Goal: Task Accomplishment & Management: Use online tool/utility

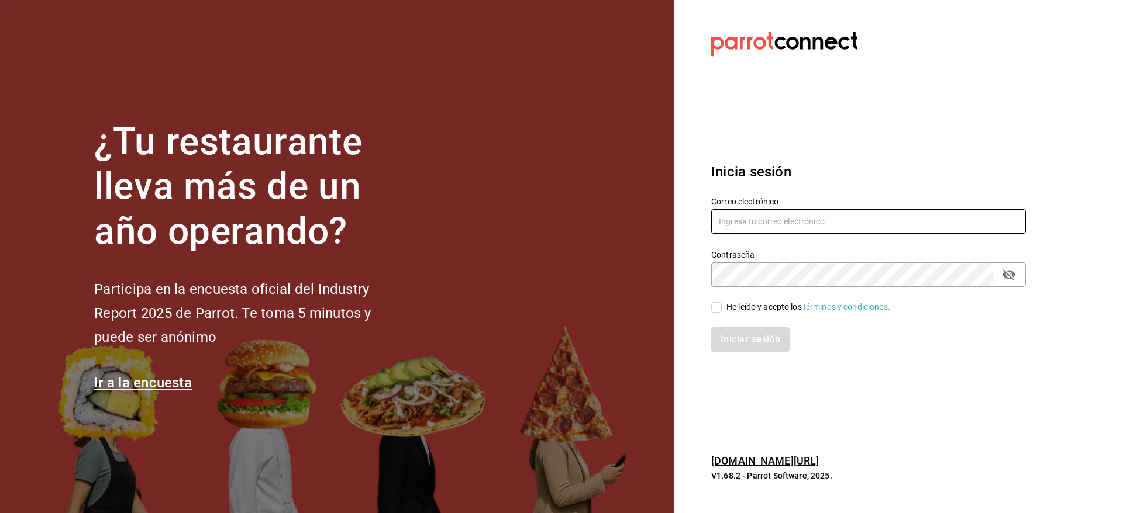
type input "multiuser@pickup.com"
click at [716, 300] on div "He leído y acepto los Términos y condiciones." at bounding box center [861, 300] width 329 height 27
click at [722, 307] on span "He leído y acepto los Términos y condiciones." at bounding box center [806, 307] width 168 height 12
click at [722, 307] on input "He leído y acepto los Términos y condiciones." at bounding box center [716, 307] width 11 height 11
checkbox input "true"
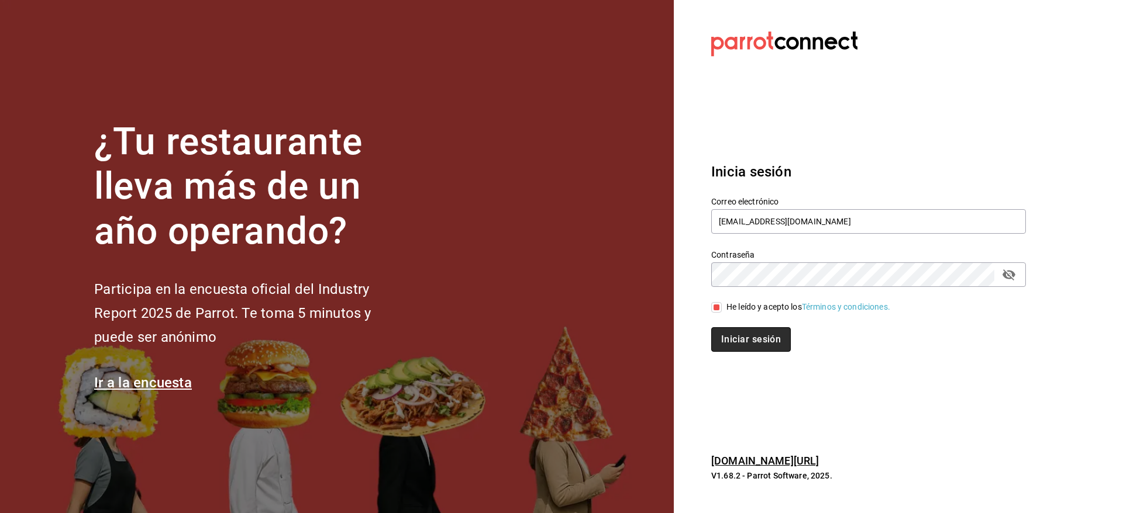
click at [741, 322] on button "Iniciar sesión" at bounding box center [751, 339] width 80 height 25
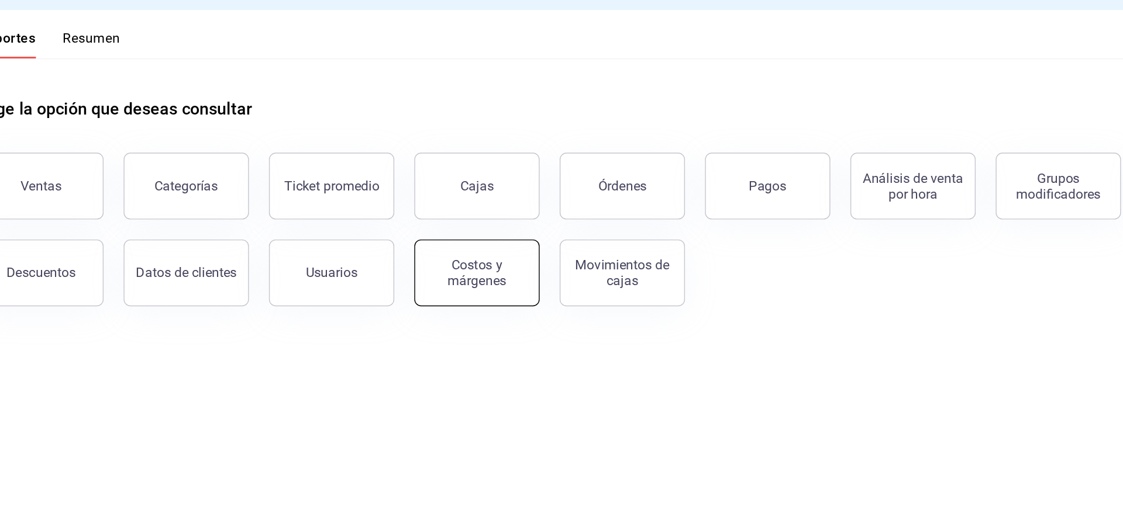
click at [543, 201] on button "Costos y márgenes" at bounding box center [520, 217] width 88 height 47
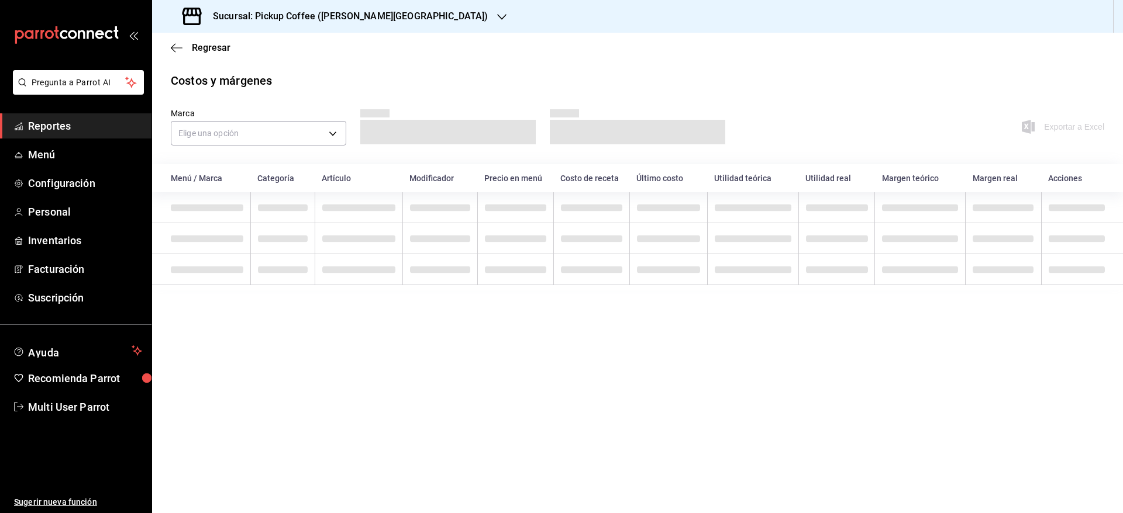
click at [136, 125] on span "Reportes" at bounding box center [85, 126] width 114 height 16
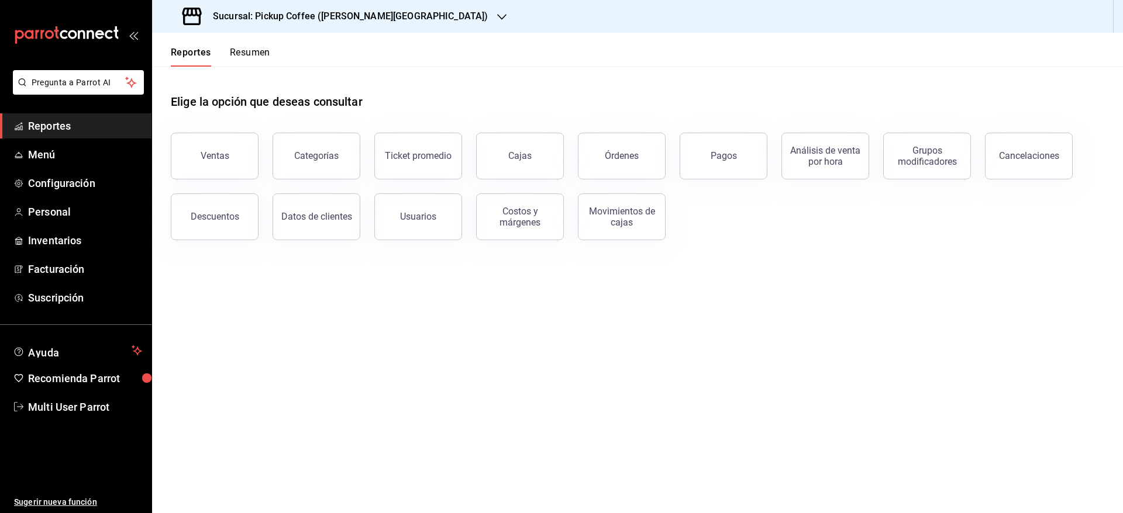
click at [244, 50] on button "Resumen" at bounding box center [250, 57] width 40 height 20
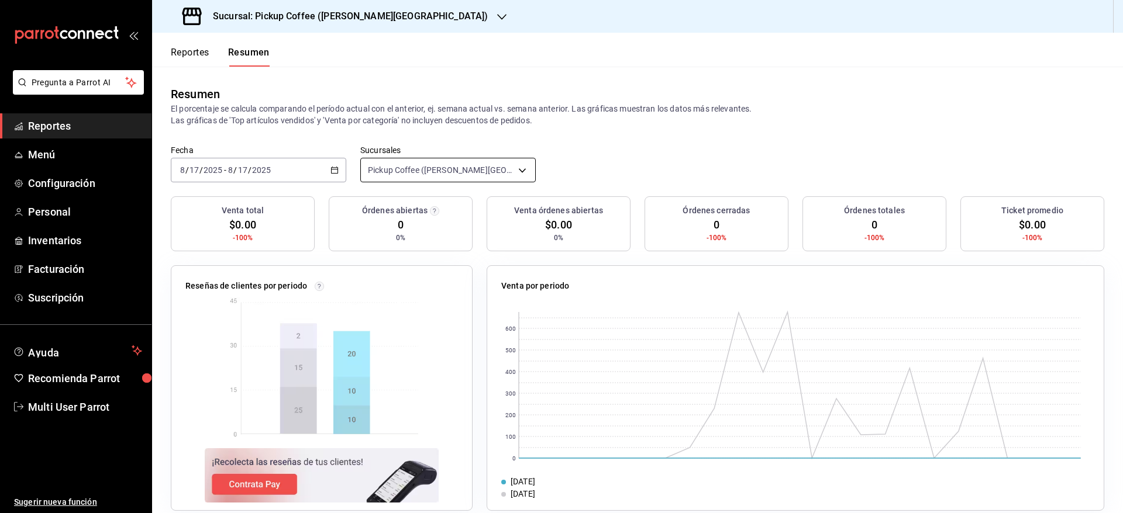
click at [468, 167] on body "Pregunta a Parrot AI Reportes Menú Configuración Personal Inventarios Facturaci…" at bounding box center [561, 256] width 1123 height 513
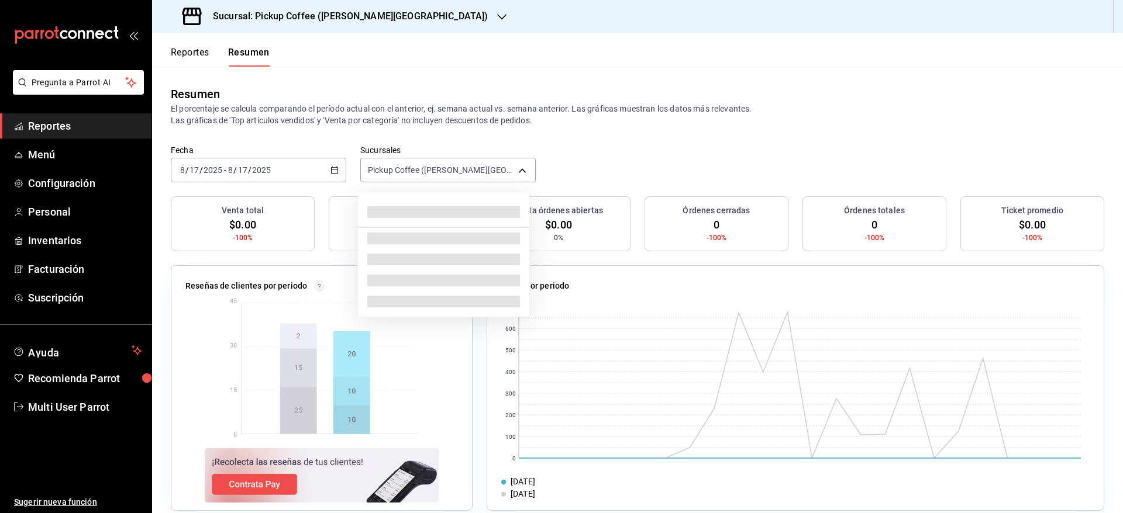
click at [461, 76] on div at bounding box center [561, 256] width 1123 height 513
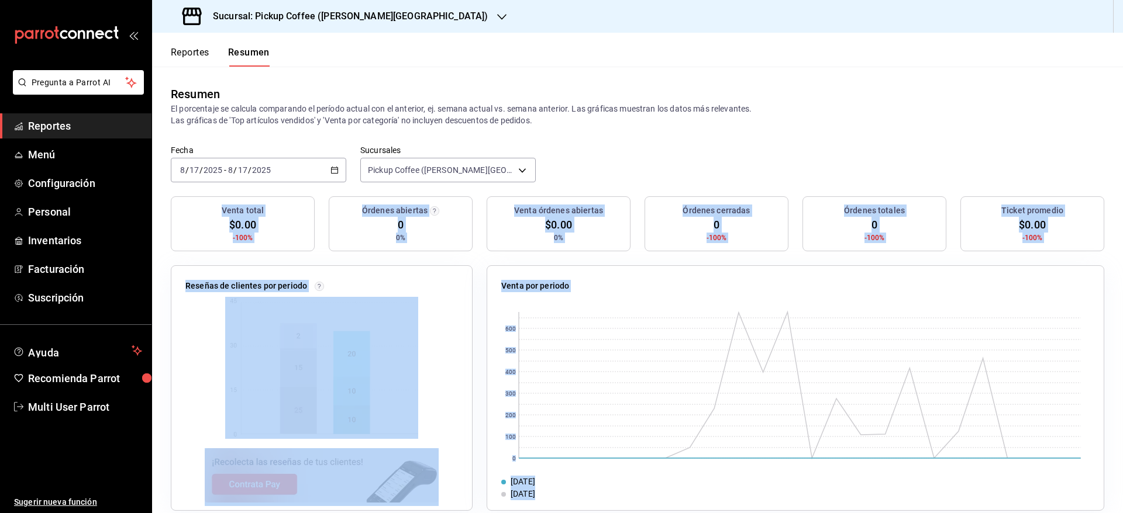
click at [431, 182] on div "Fecha [DATE] [DATE] - [DATE] [DATE] Sucursales Pickup Coffee ([PERSON_NAME][GEO…" at bounding box center [637, 170] width 971 height 51
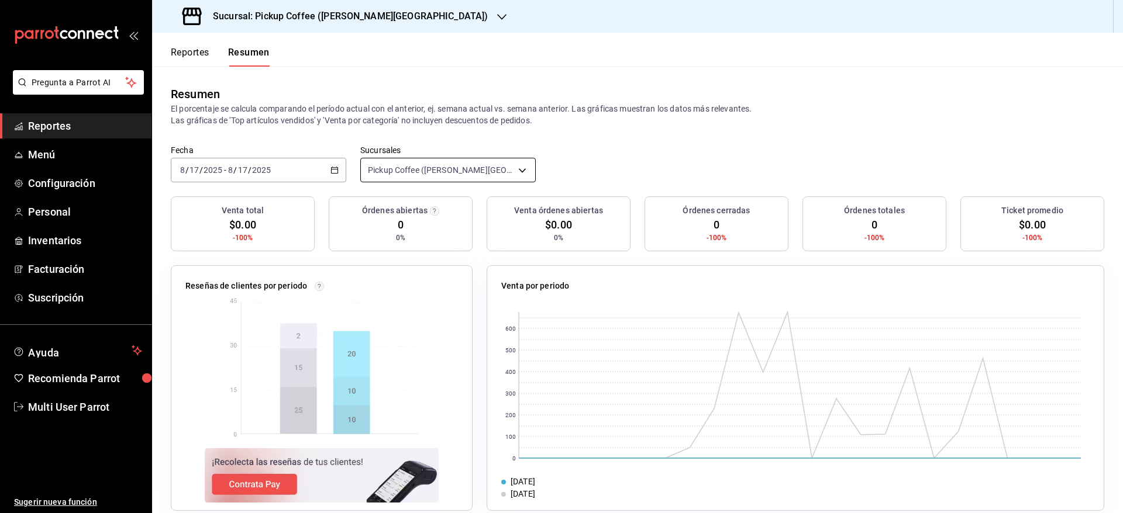
click at [444, 178] on body "Pregunta a Parrot AI Reportes Menú Configuración Personal Inventarios Facturaci…" at bounding box center [561, 256] width 1123 height 513
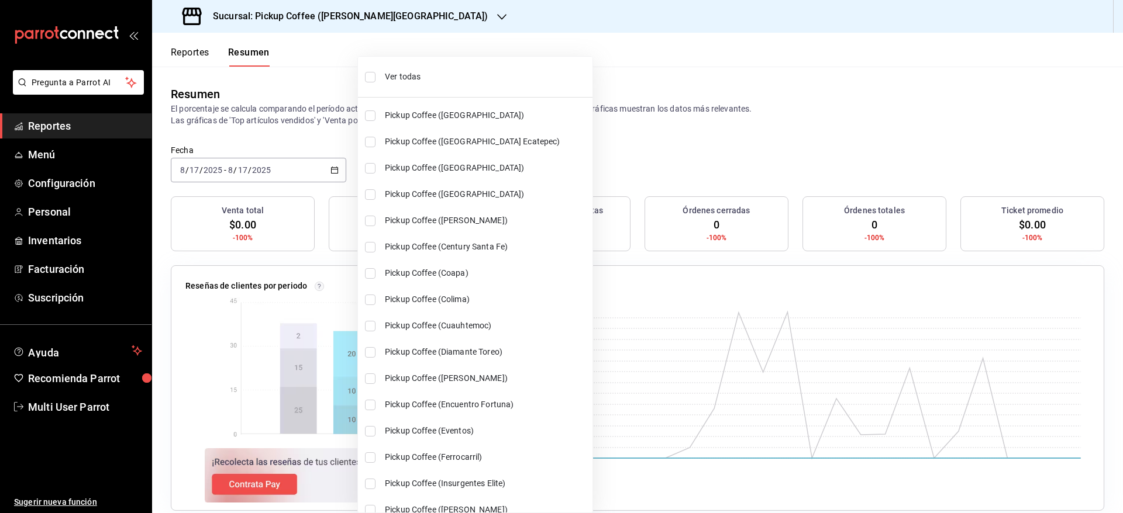
click at [435, 73] on span "Ver todas" at bounding box center [486, 77] width 203 height 12
type input "[object Object],[object Object],[object Object],[object Object],[object Object]…"
checkbox input "true"
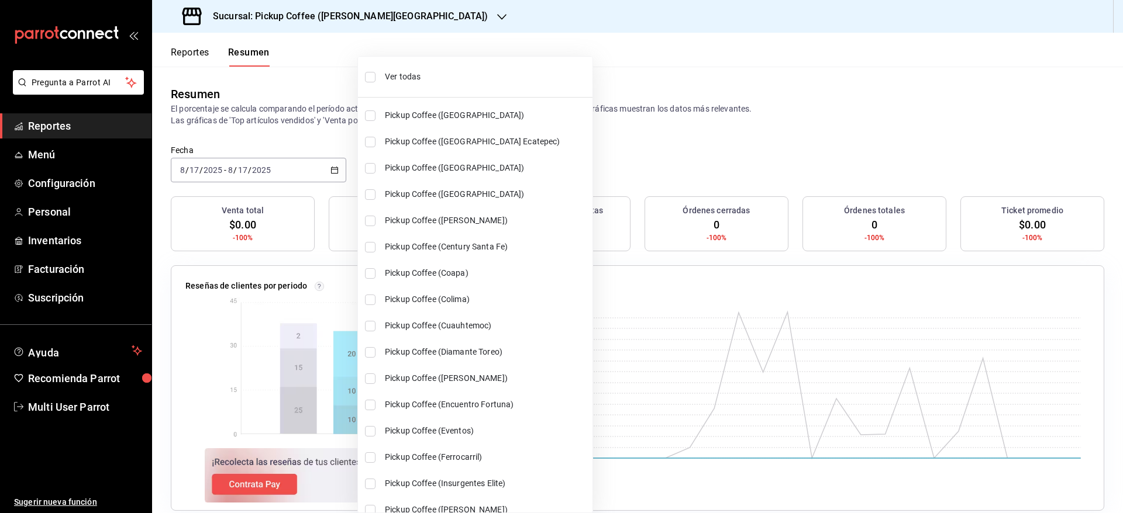
checkbox input "true"
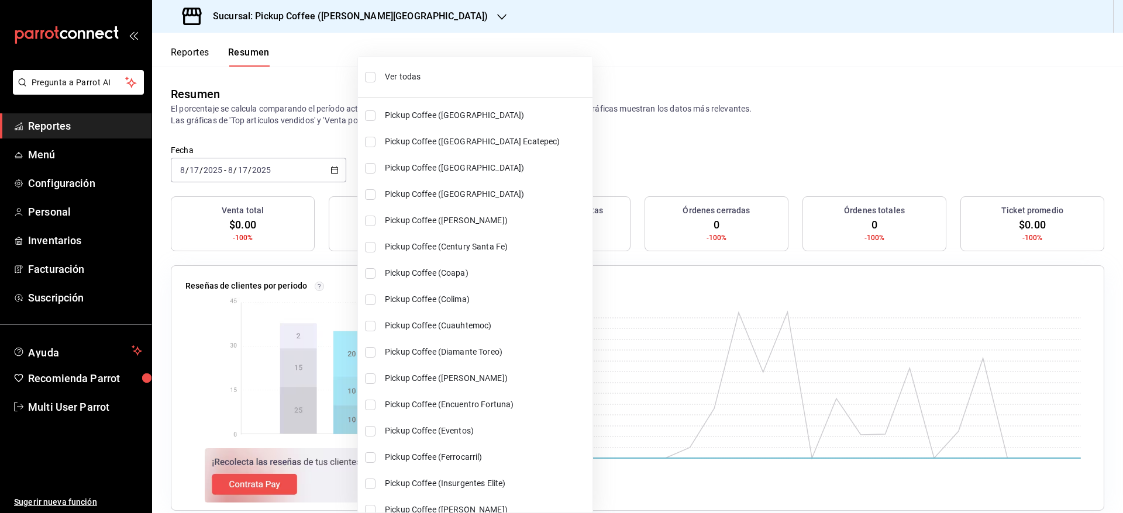
checkbox input "true"
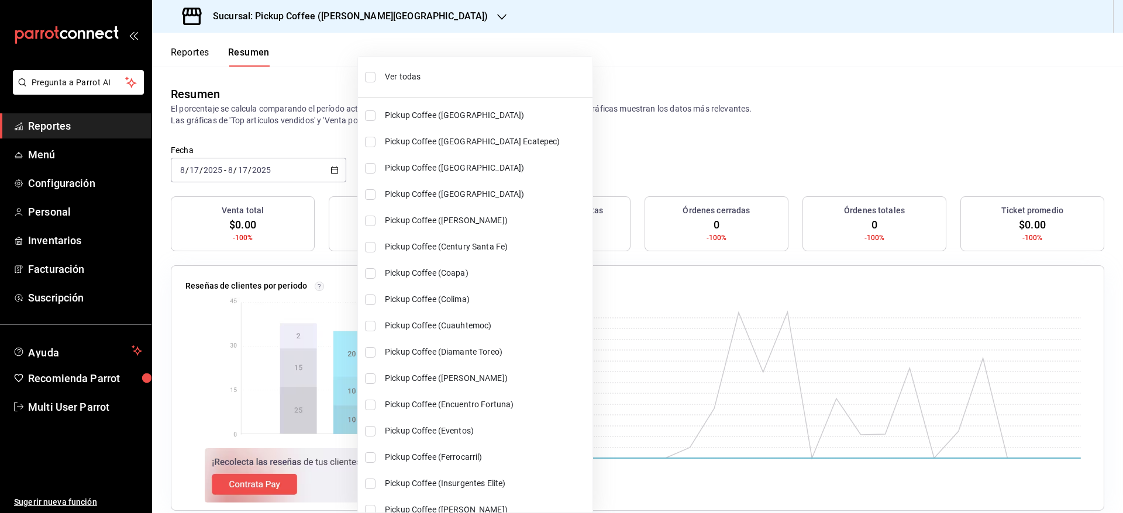
checkbox input "true"
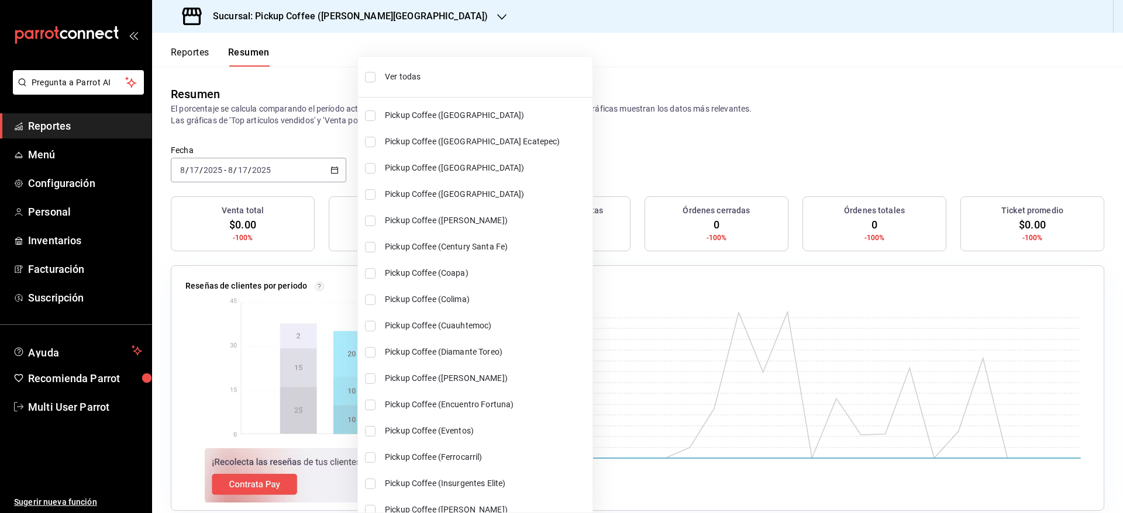
checkbox input "true"
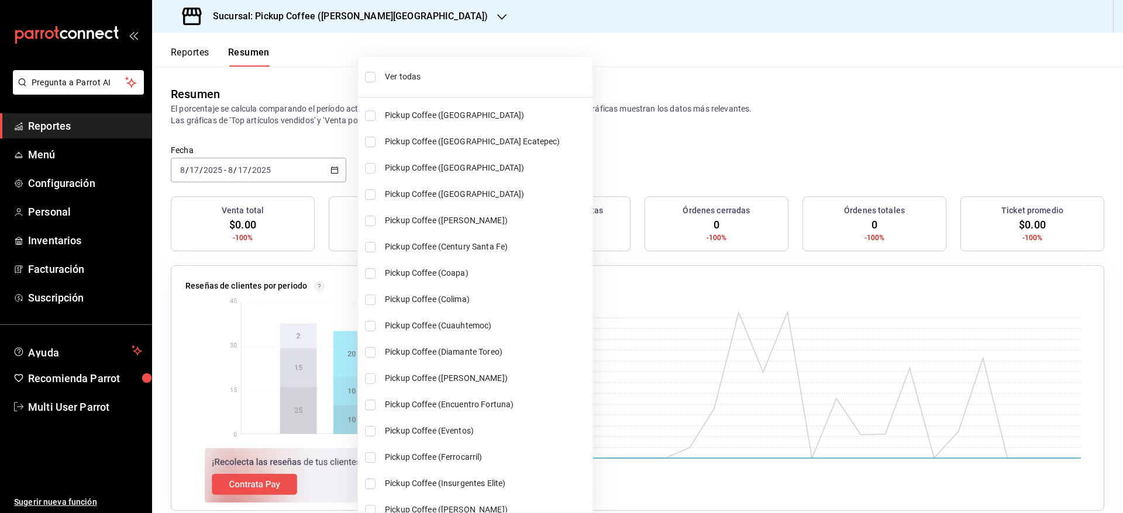
checkbox input "true"
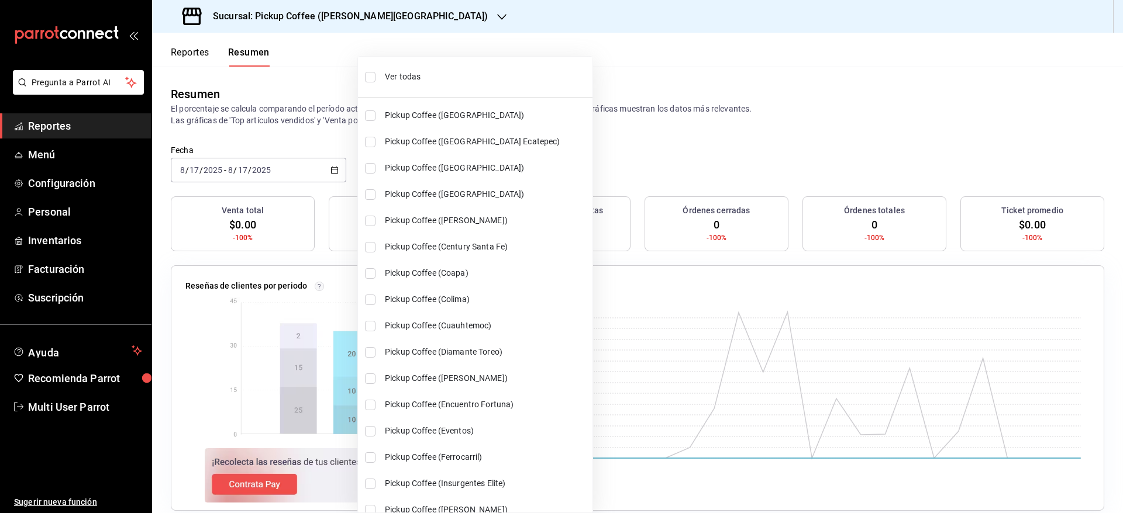
checkbox input "true"
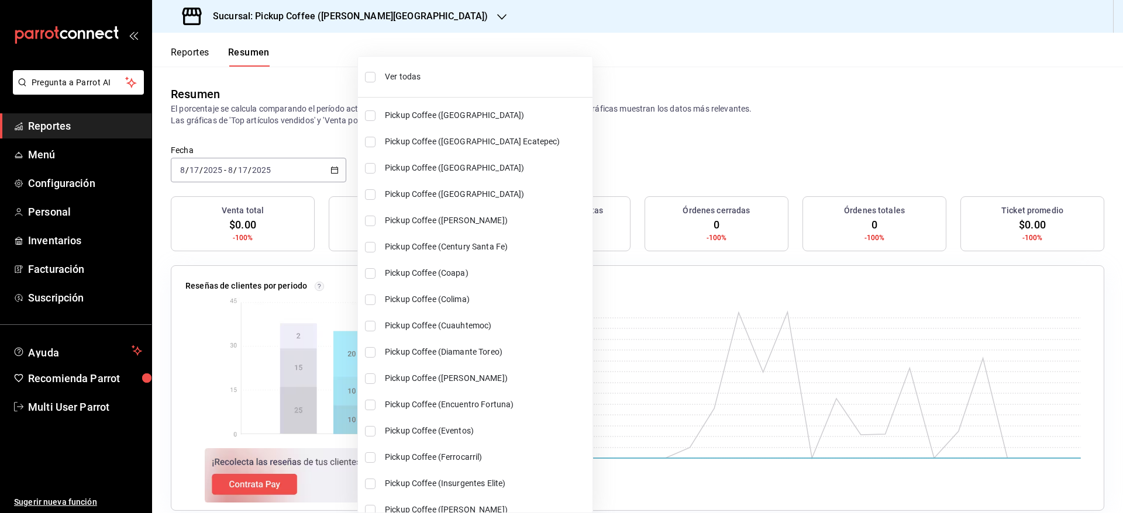
checkbox input "true"
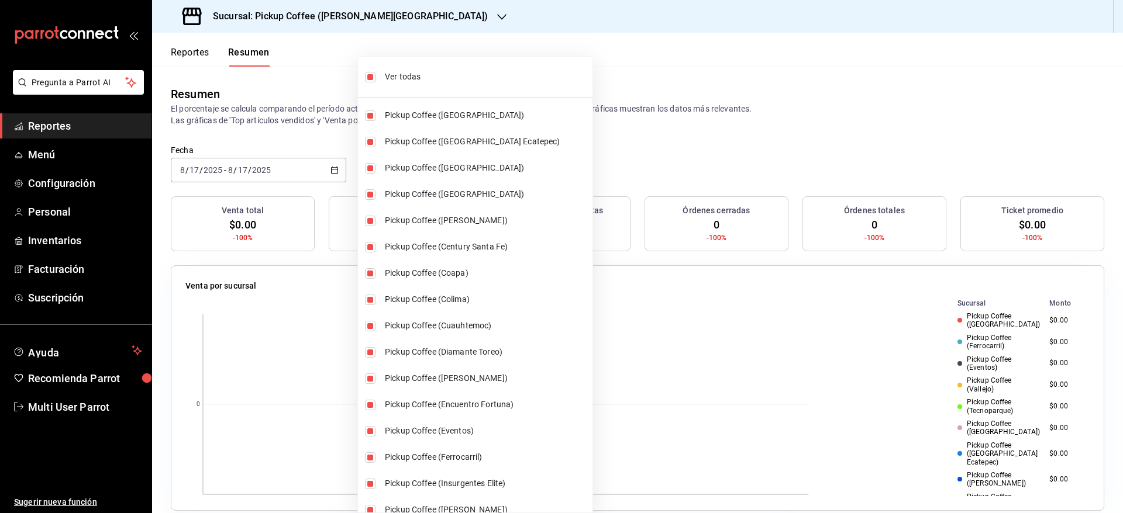
click at [584, 144] on div at bounding box center [561, 256] width 1123 height 513
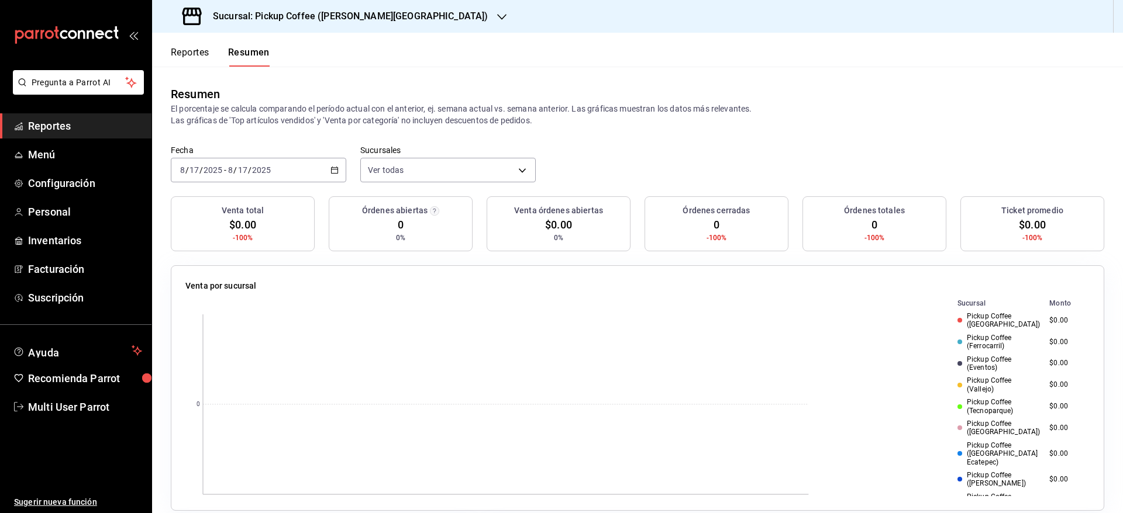
click at [333, 174] on div "[DATE] [DATE] - [DATE] [DATE]" at bounding box center [258, 170] width 175 height 25
click at [217, 236] on span "Ayer" at bounding box center [226, 232] width 91 height 12
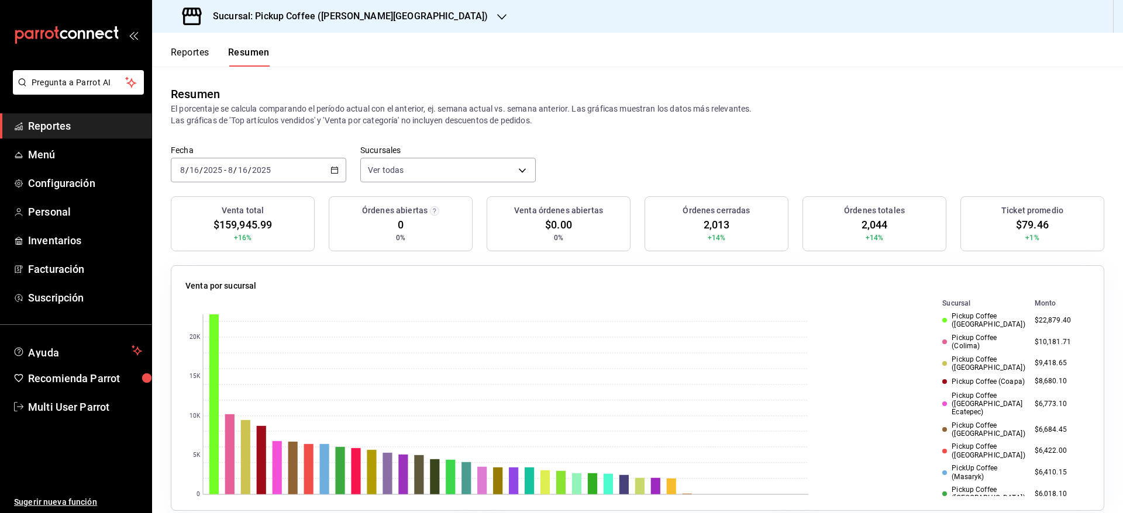
scroll to position [14, 0]
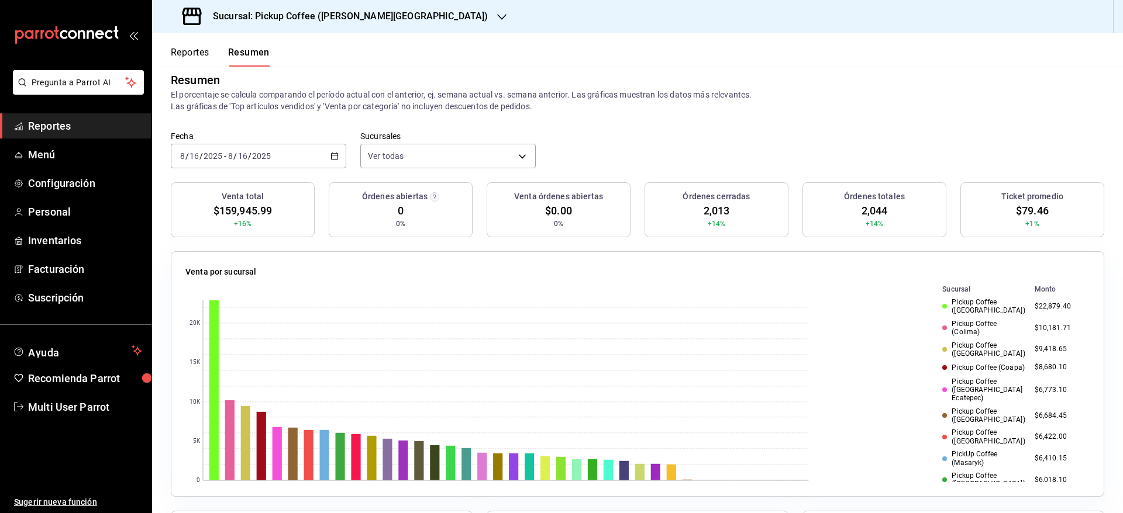
drag, startPoint x: 223, startPoint y: 399, endPoint x: 582, endPoint y: 446, distance: 362.0
click at [582, 446] on rect at bounding box center [496, 390] width 623 height 215
click at [485, 467] on rect at bounding box center [481, 466] width 9 height 27
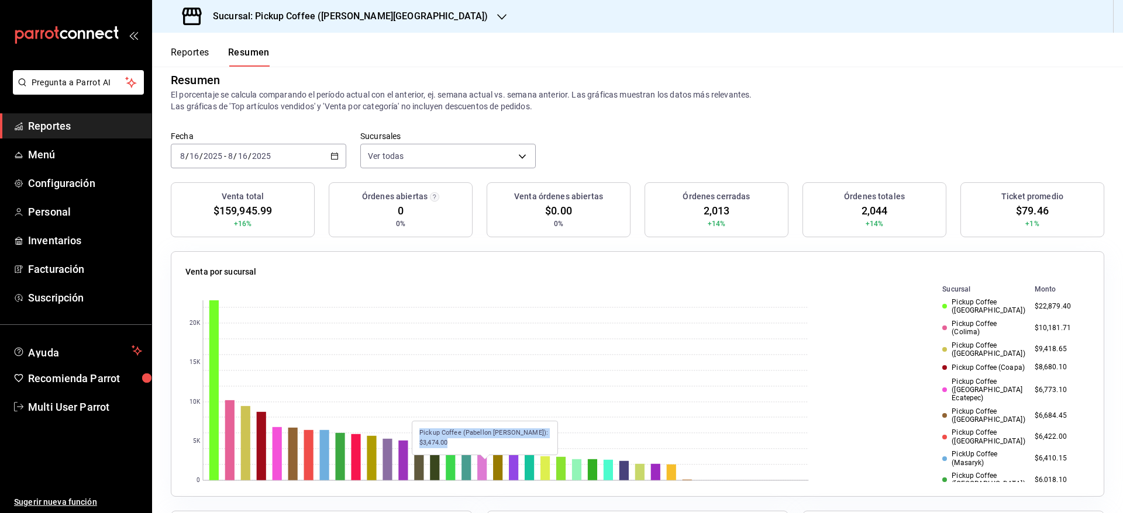
click at [485, 467] on rect at bounding box center [481, 466] width 9 height 27
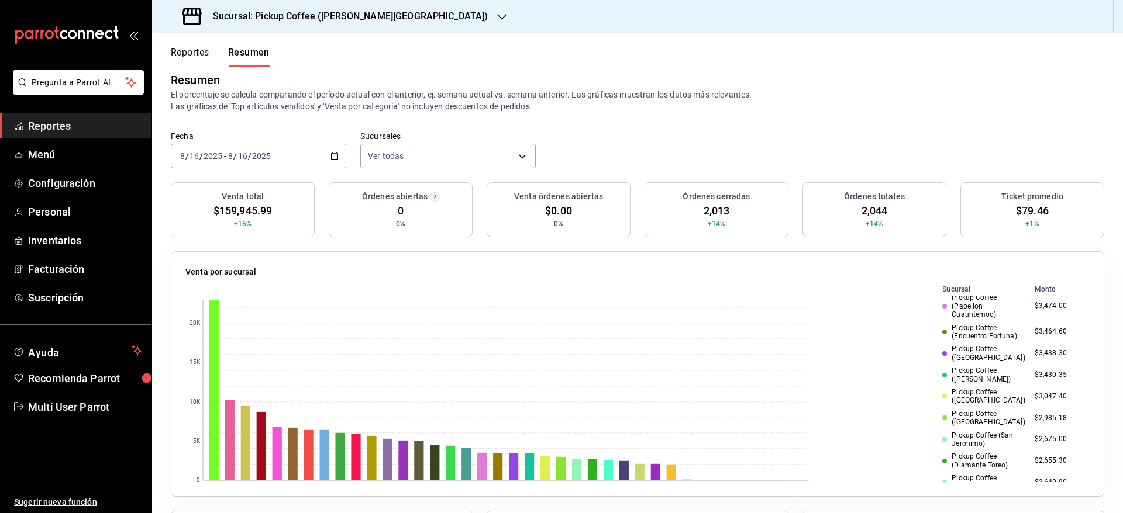
scroll to position [382, 0]
